Goal: Information Seeking & Learning: Learn about a topic

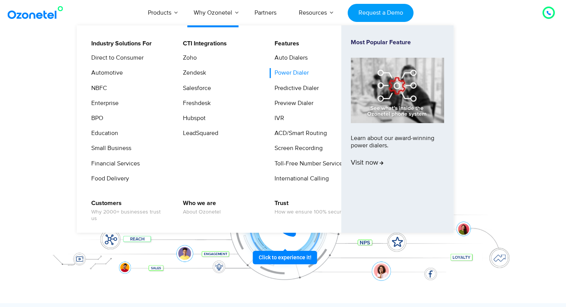
click at [289, 72] on link "Power Dialer" at bounding box center [290, 73] width 40 height 10
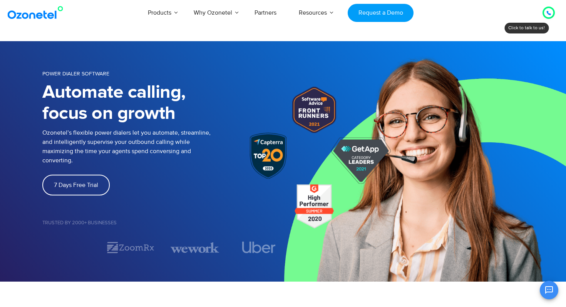
click at [548, 13] on icon at bounding box center [548, 13] width 5 height 5
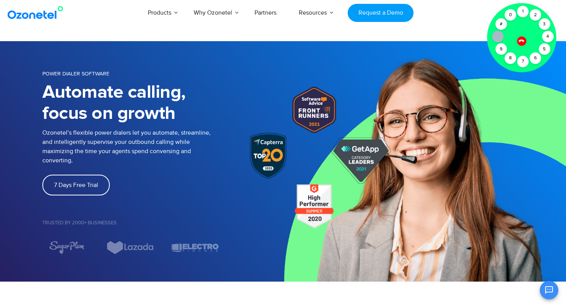
click at [443, 41] on img at bounding box center [424, 161] width 283 height 241
click at [524, 10] on div "1" at bounding box center [523, 12] width 12 height 12
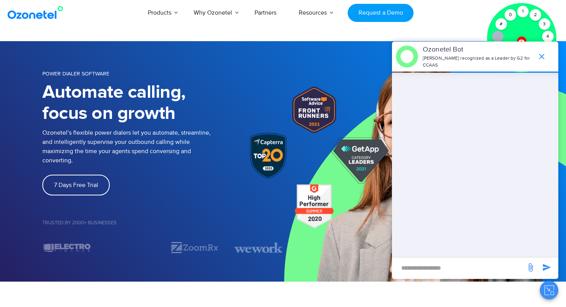
click at [501, 62] on p "[PERSON_NAME] recognized as a Leader by G2 for CCAAS" at bounding box center [478, 62] width 111 height 14
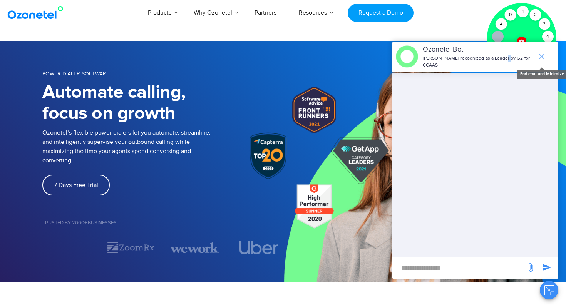
click at [541, 60] on icon "end chat or minimize" at bounding box center [541, 56] width 9 height 9
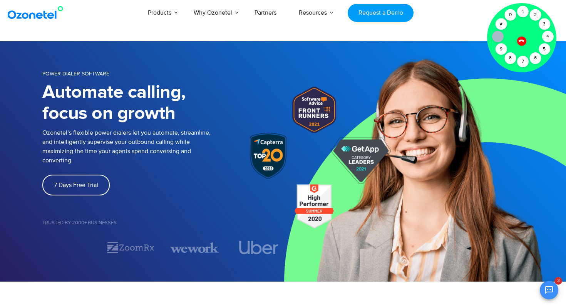
click at [521, 40] on icon at bounding box center [521, 40] width 5 height 5
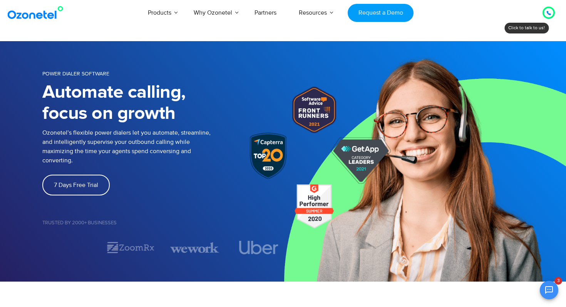
click at [549, 15] on icon at bounding box center [548, 13] width 5 height 5
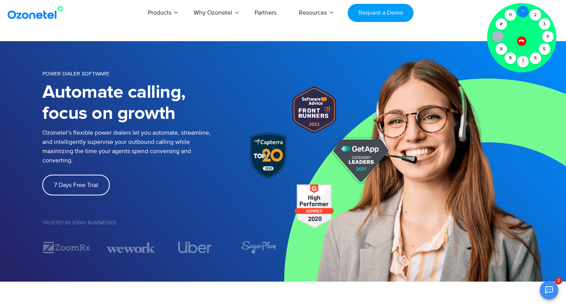
click at [524, 13] on div "1" at bounding box center [523, 12] width 12 height 12
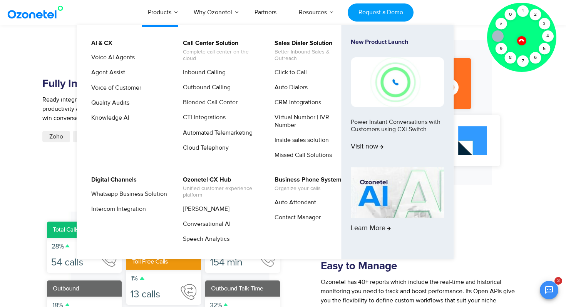
scroll to position [976, 0]
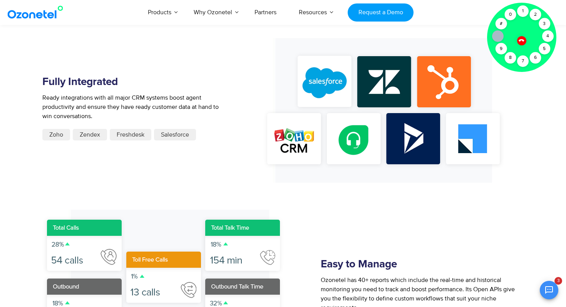
click at [42, 169] on div "Fully Integrated Ready integrations with all major CRM systems boost agent prod…" at bounding box center [143, 110] width 202 height 145
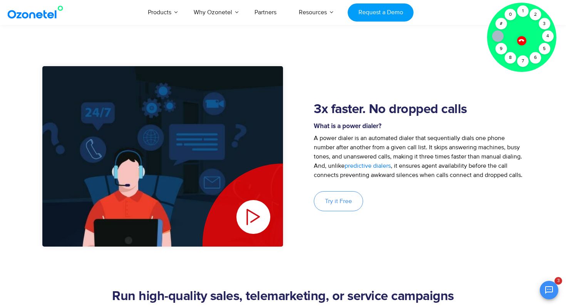
scroll to position [257, 0]
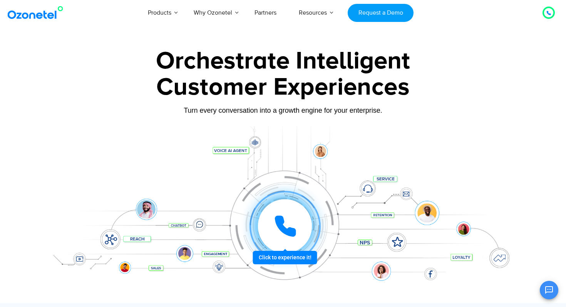
scroll to position [70, 0]
click at [288, 229] on icon at bounding box center [285, 226] width 19 height 19
click at [127, 117] on div "Turn every conversation into a growth engine for your enterprise." at bounding box center [282, 116] width 481 height 5
